Goal: Task Accomplishment & Management: Manage account settings

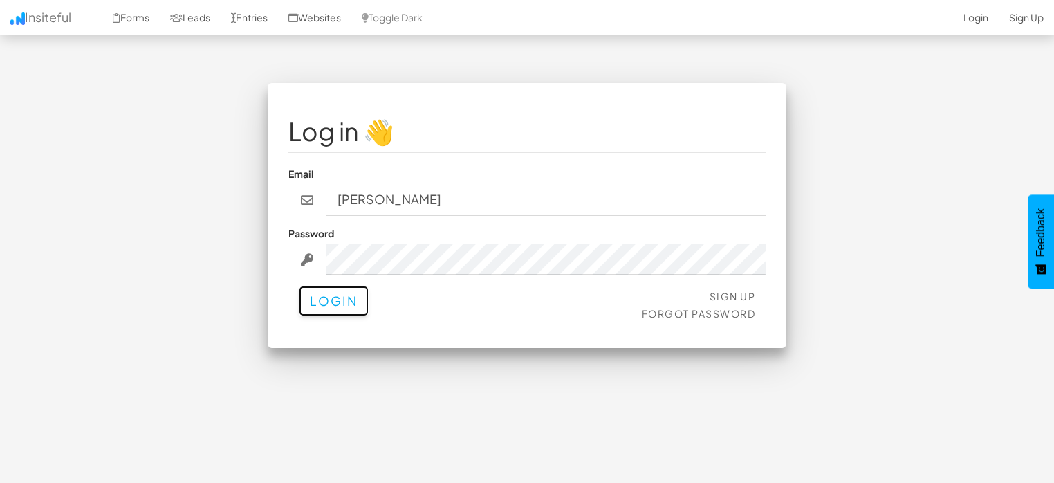
click at [346, 297] on button "Login" at bounding box center [334, 301] width 70 height 30
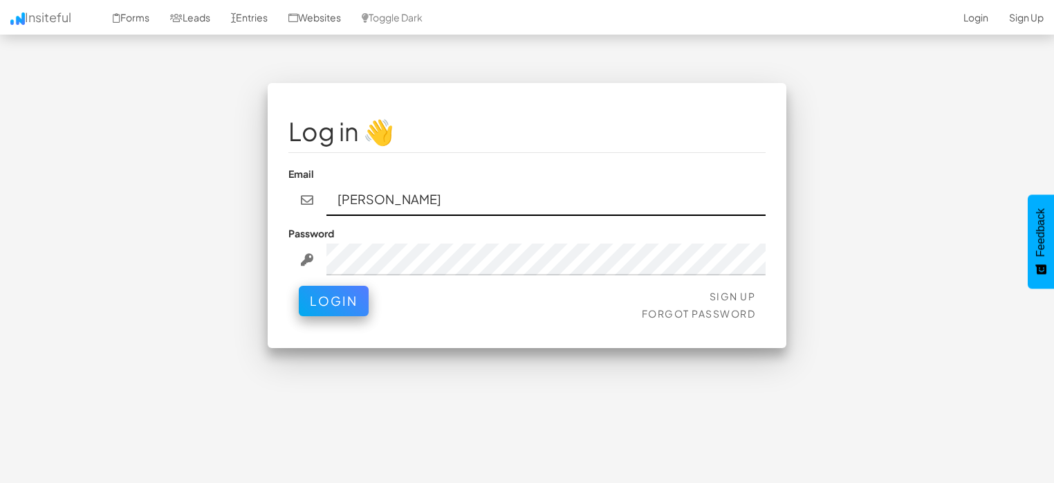
click at [415, 194] on input "[PERSON_NAME]" at bounding box center [546, 200] width 440 height 32
click at [451, 329] on div "Log in 👋 Email Jennie Password Sign Up Forgot Password Login < >" at bounding box center [527, 215] width 518 height 265
click at [391, 206] on input "[PERSON_NAME]" at bounding box center [546, 200] width 440 height 32
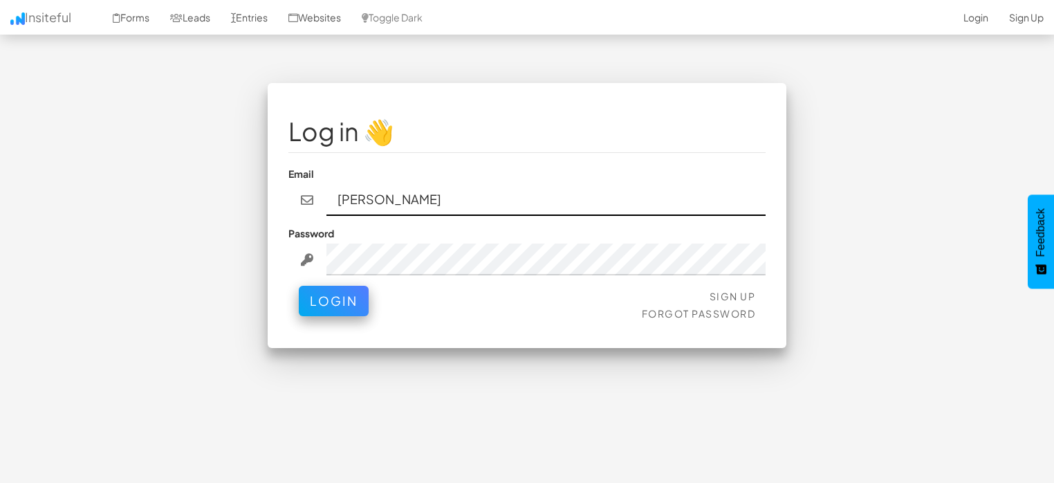
paste input ".[EMAIL_ADDRESS][DOMAIN_NAME]"
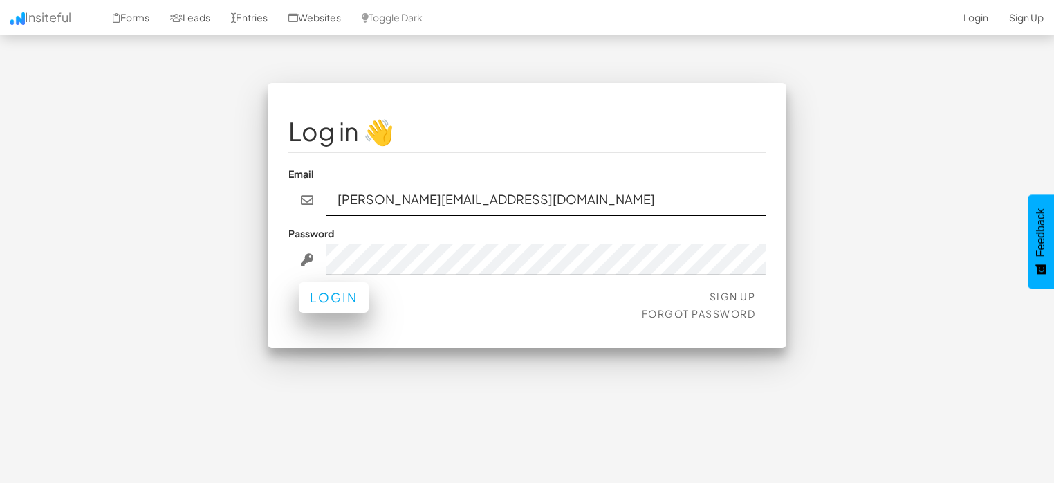
type input "[PERSON_NAME][EMAIL_ADDRESS][DOMAIN_NAME]"
click at [335, 301] on button "Login" at bounding box center [334, 297] width 70 height 30
